Goal: Use online tool/utility: Utilize a website feature to perform a specific function

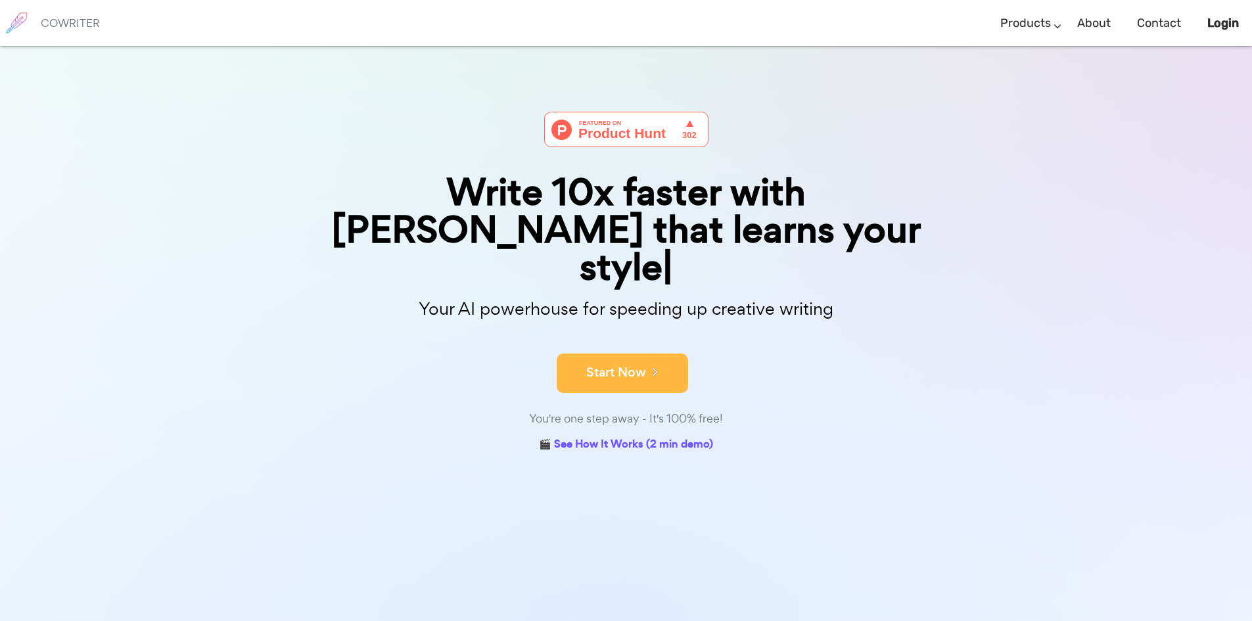
click at [634, 354] on button "Start Now" at bounding box center [622, 373] width 131 height 39
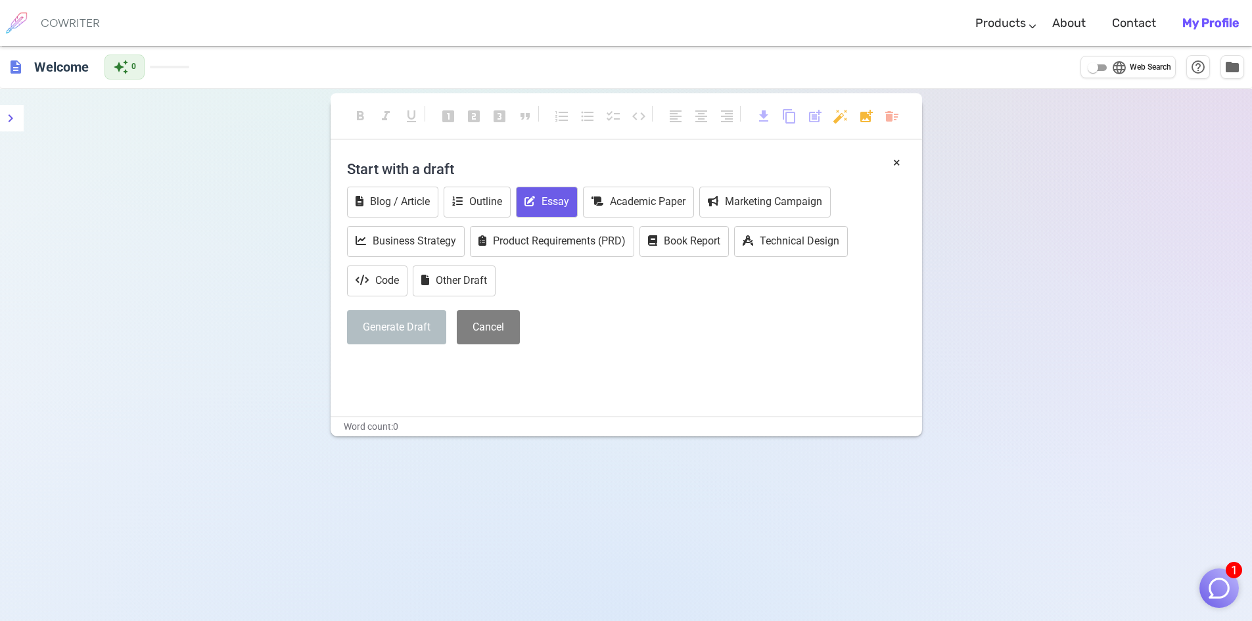
click at [555, 211] on button "Essay" at bounding box center [547, 202] width 62 height 31
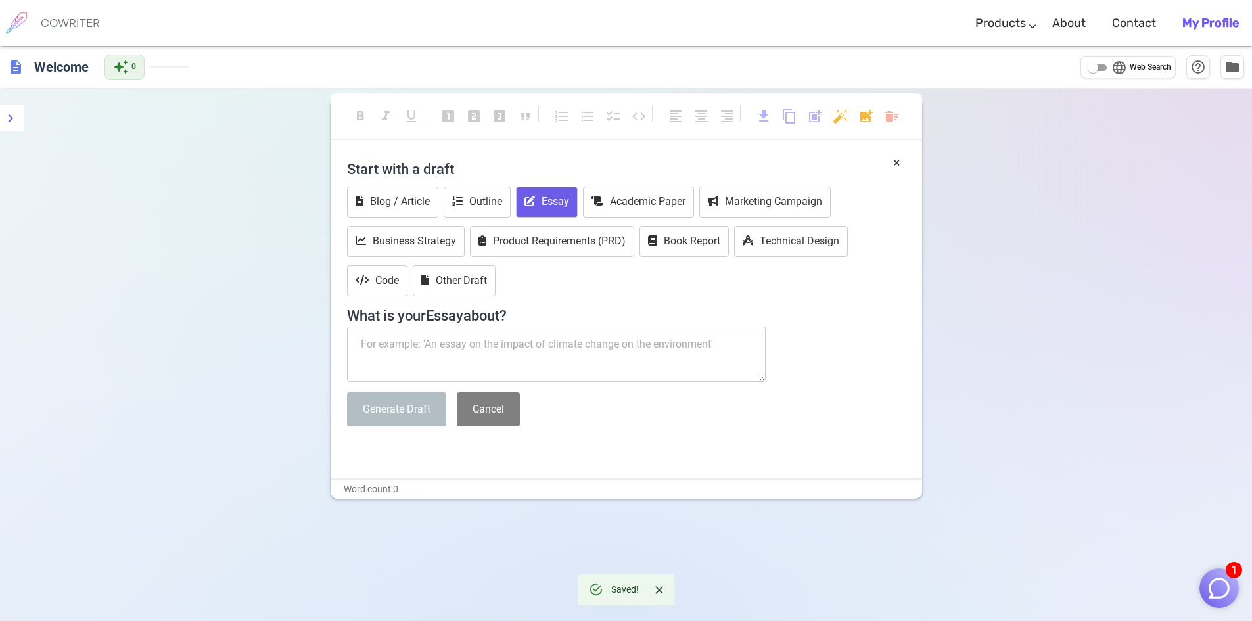
click at [534, 329] on textarea at bounding box center [556, 354] width 419 height 55
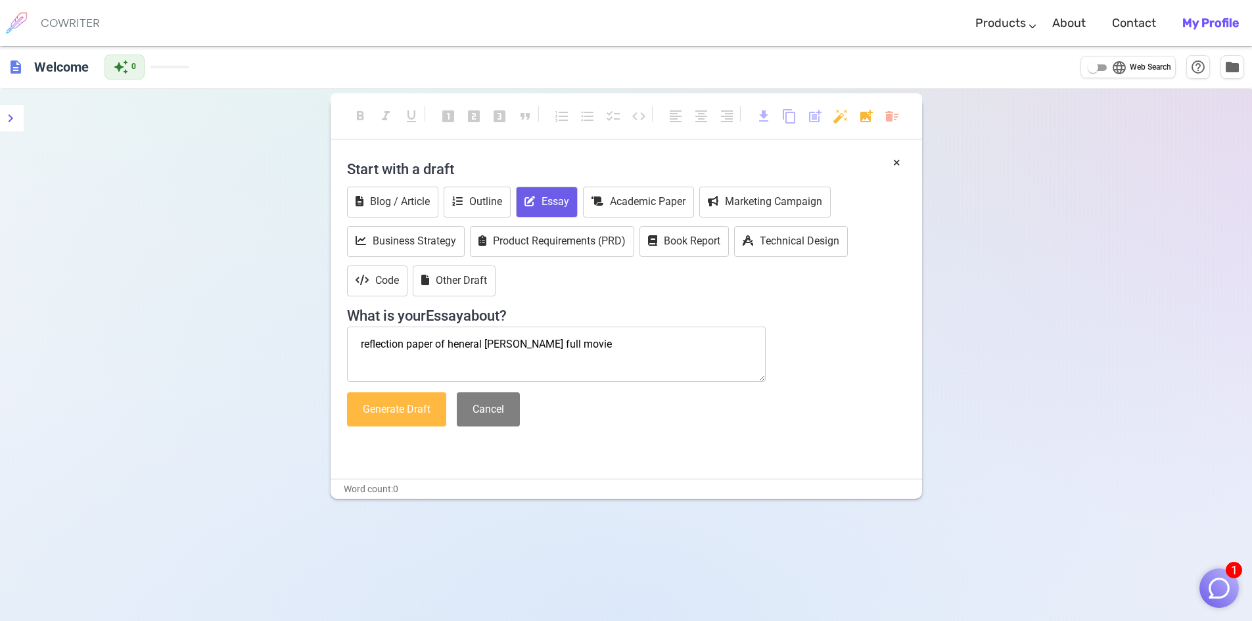
type textarea "reflection paper of heneral [PERSON_NAME] full movie"
click at [399, 405] on button "Generate Draft" at bounding box center [396, 409] width 99 height 35
